Goal: Find specific page/section: Find specific page/section

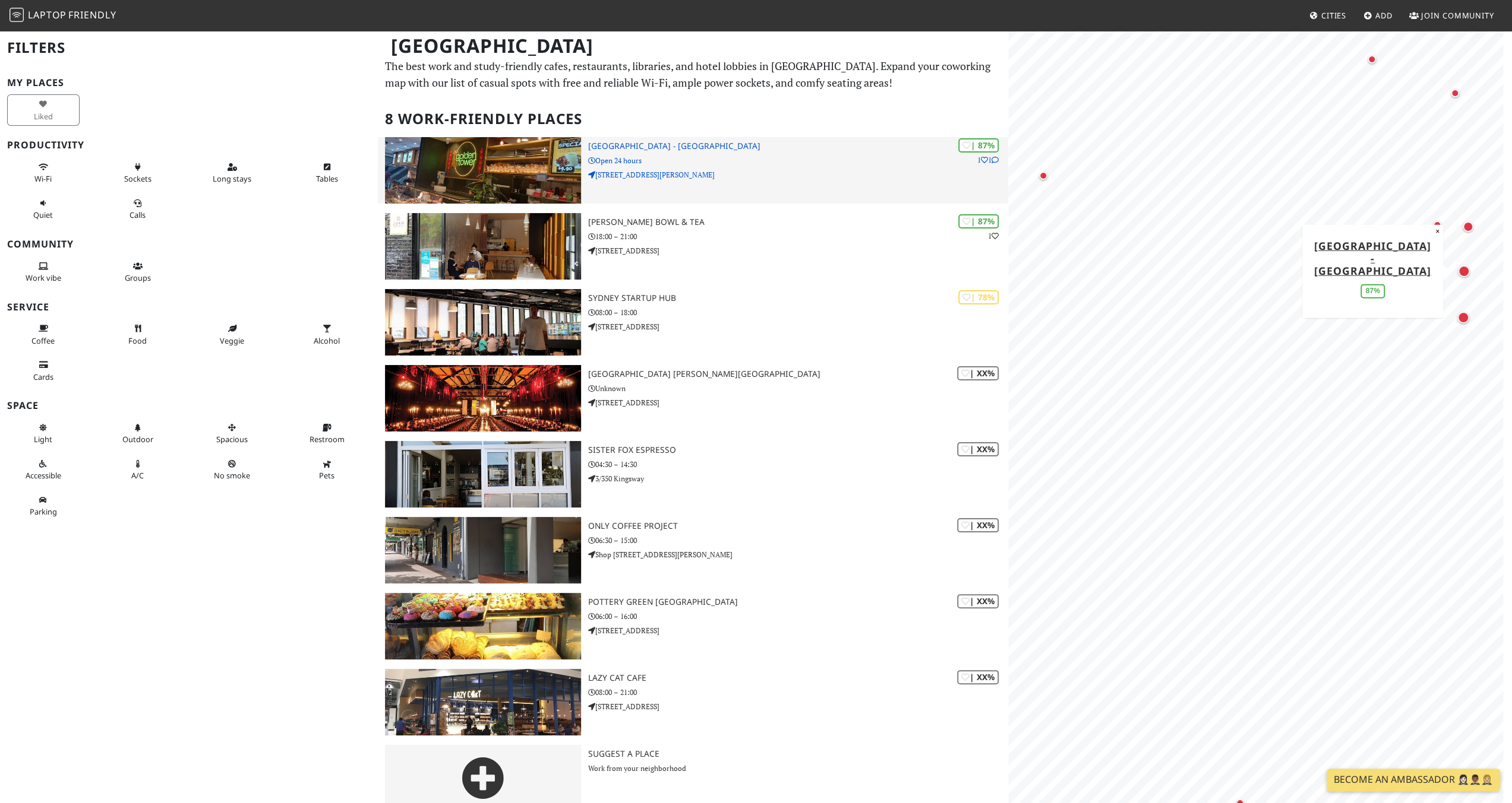
scroll to position [22, 0]
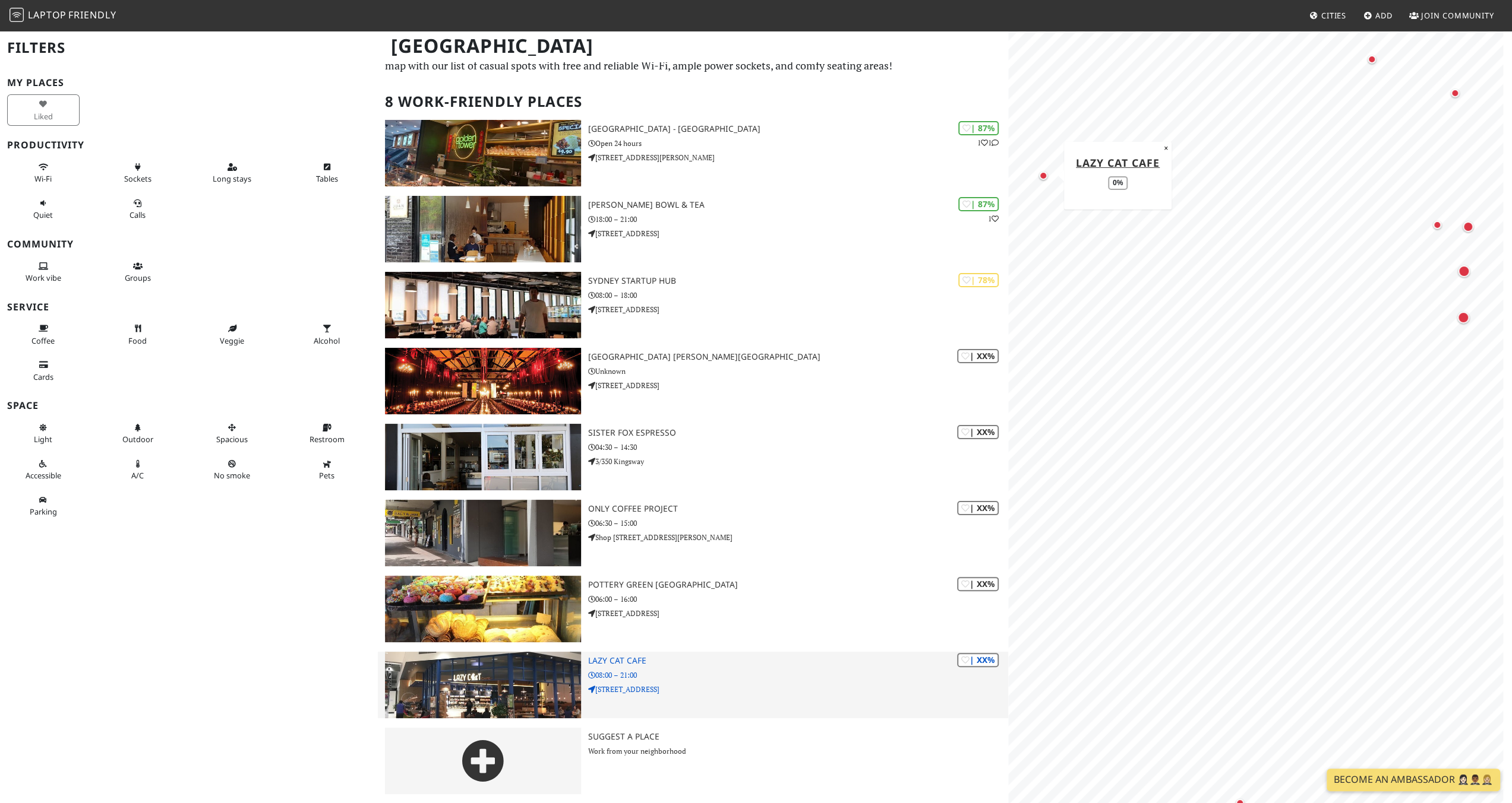
click at [689, 690] on p "[STREET_ADDRESS]" at bounding box center [797, 690] width 420 height 12
